Goal: Navigation & Orientation: Understand site structure

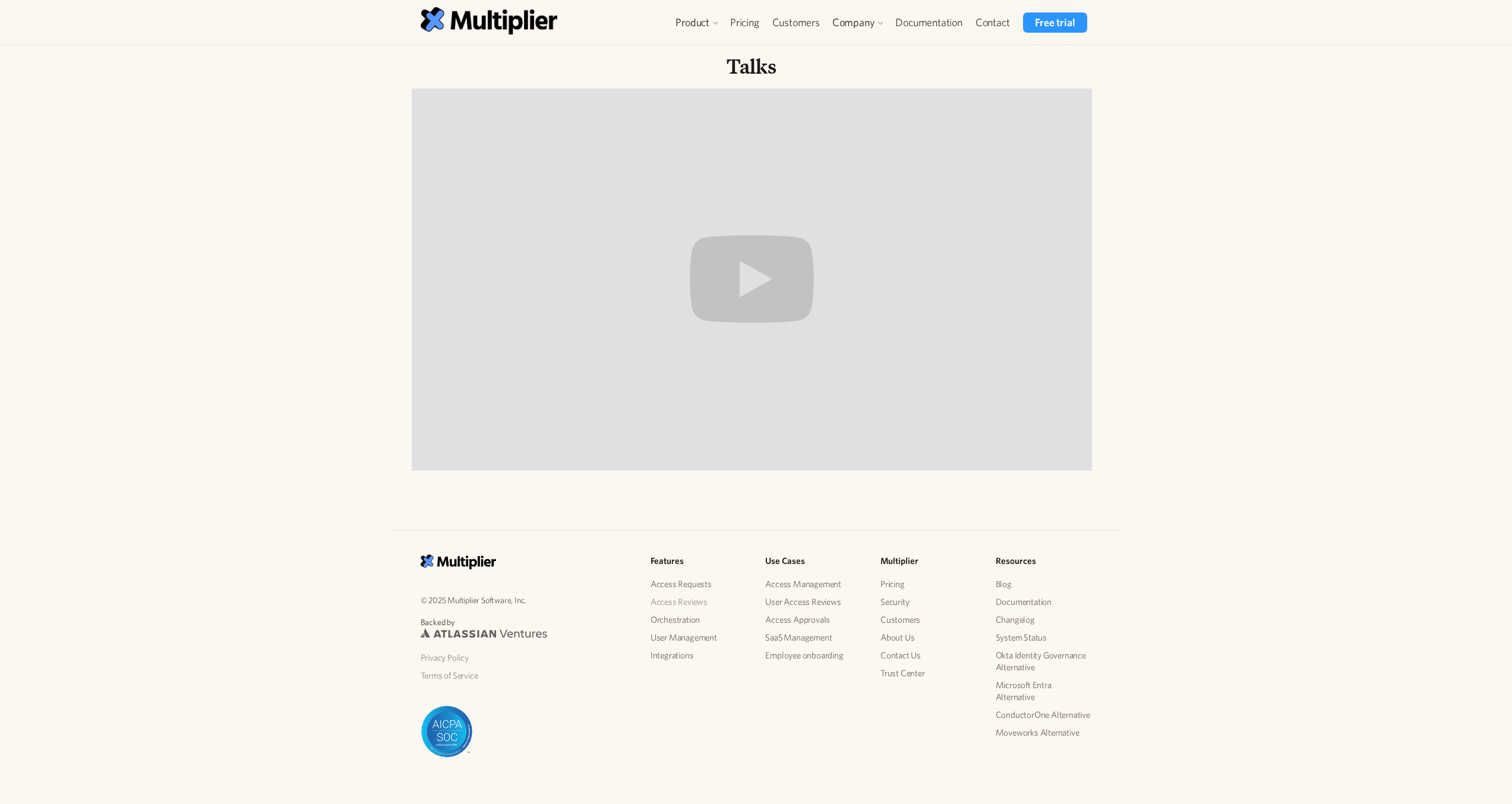
scroll to position [917, 0]
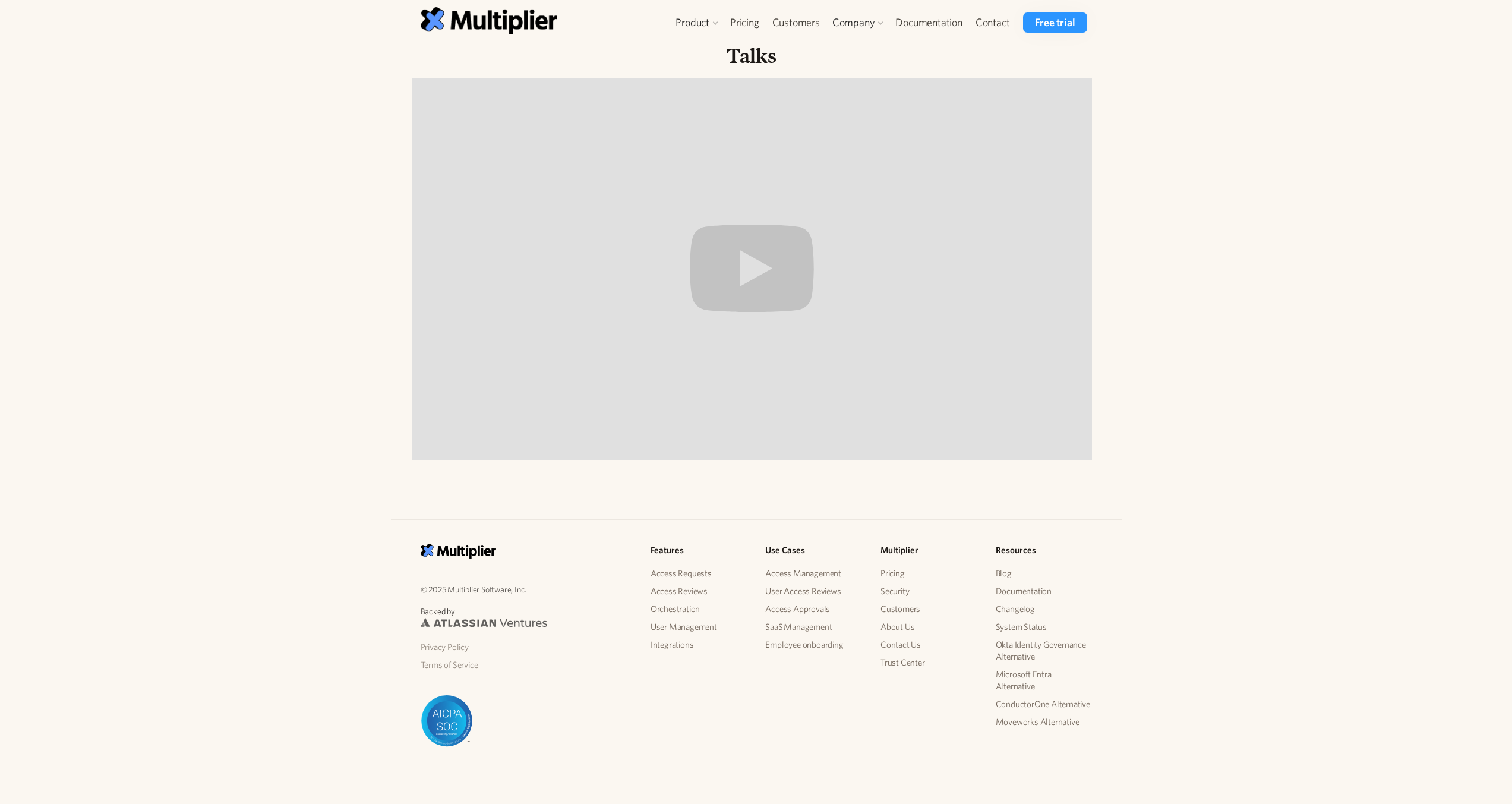
click at [431, 551] on img at bounding box center [459, 551] width 76 height 15
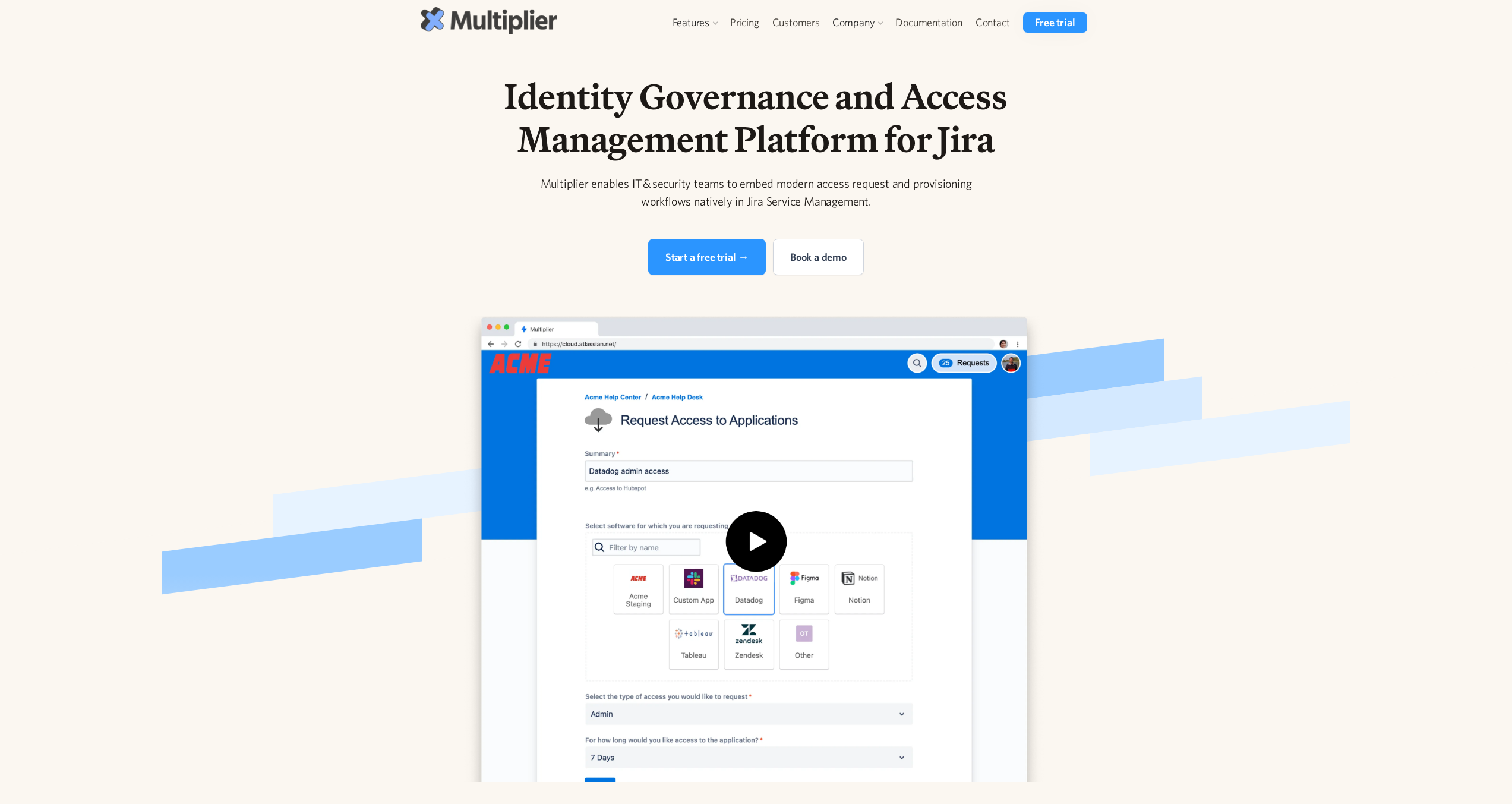
click at [437, 25] on img at bounding box center [488, 21] width 136 height 27
